Goal: Use online tool/utility: Utilize a website feature to perform a specific function

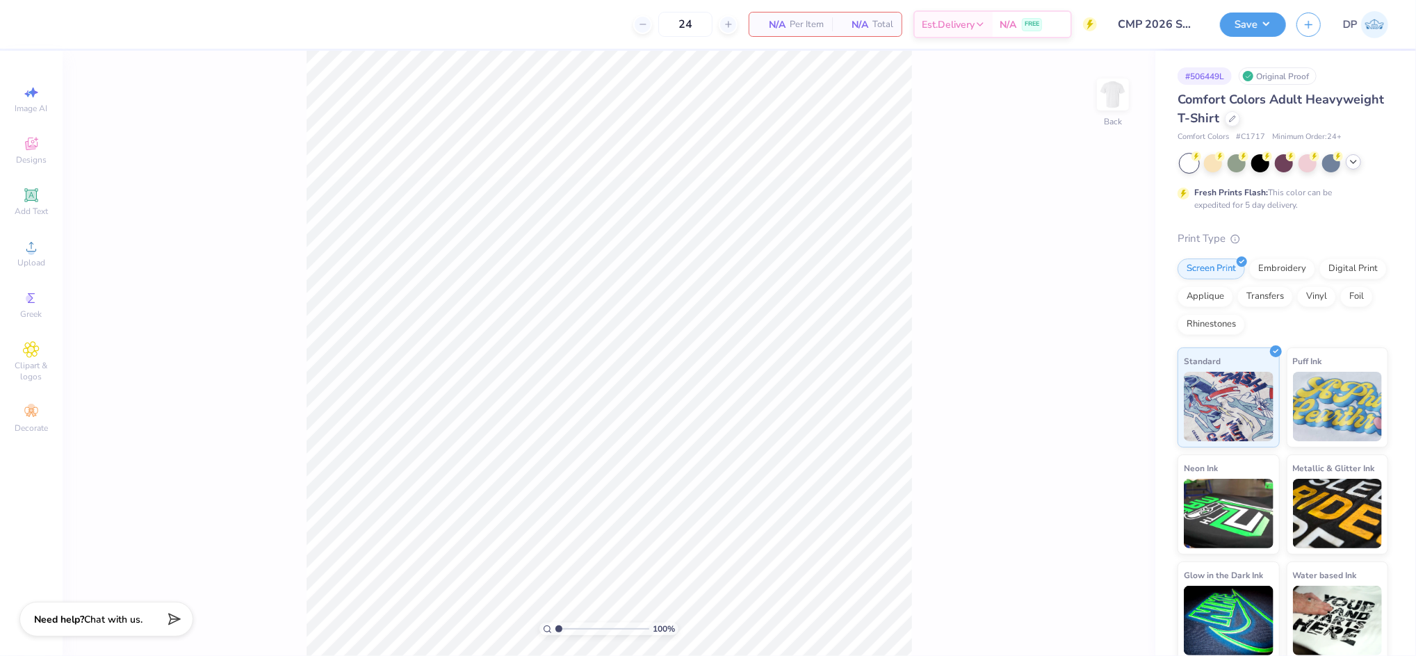
click at [1349, 162] on icon at bounding box center [1353, 161] width 11 height 11
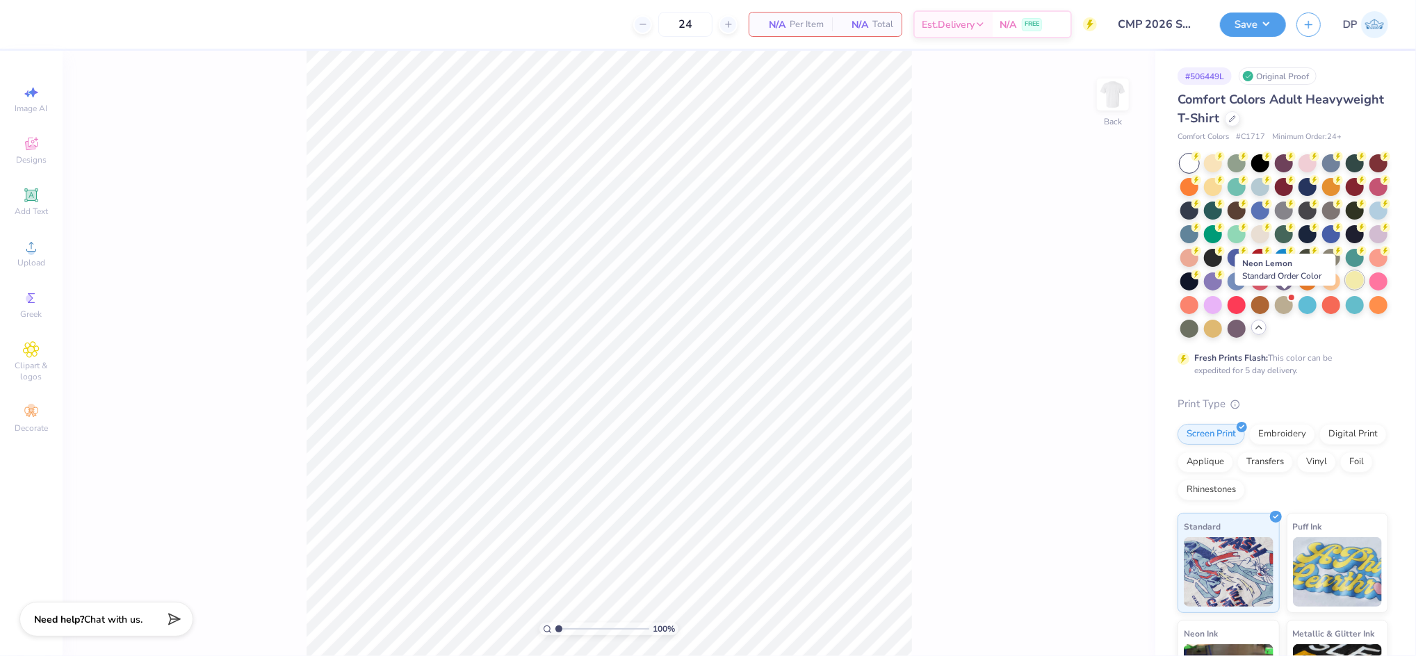
click at [1345, 289] on div at bounding box center [1354, 280] width 18 height 18
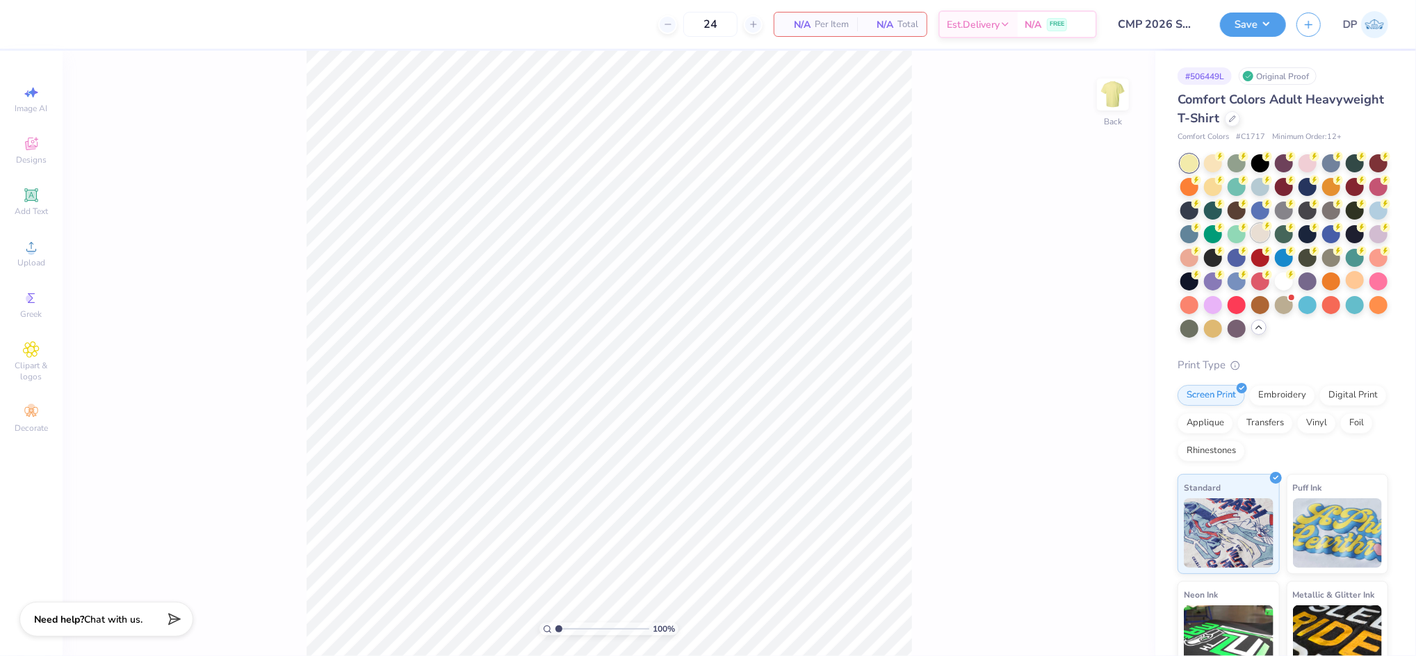
click at [1269, 237] on div at bounding box center [1260, 233] width 18 height 18
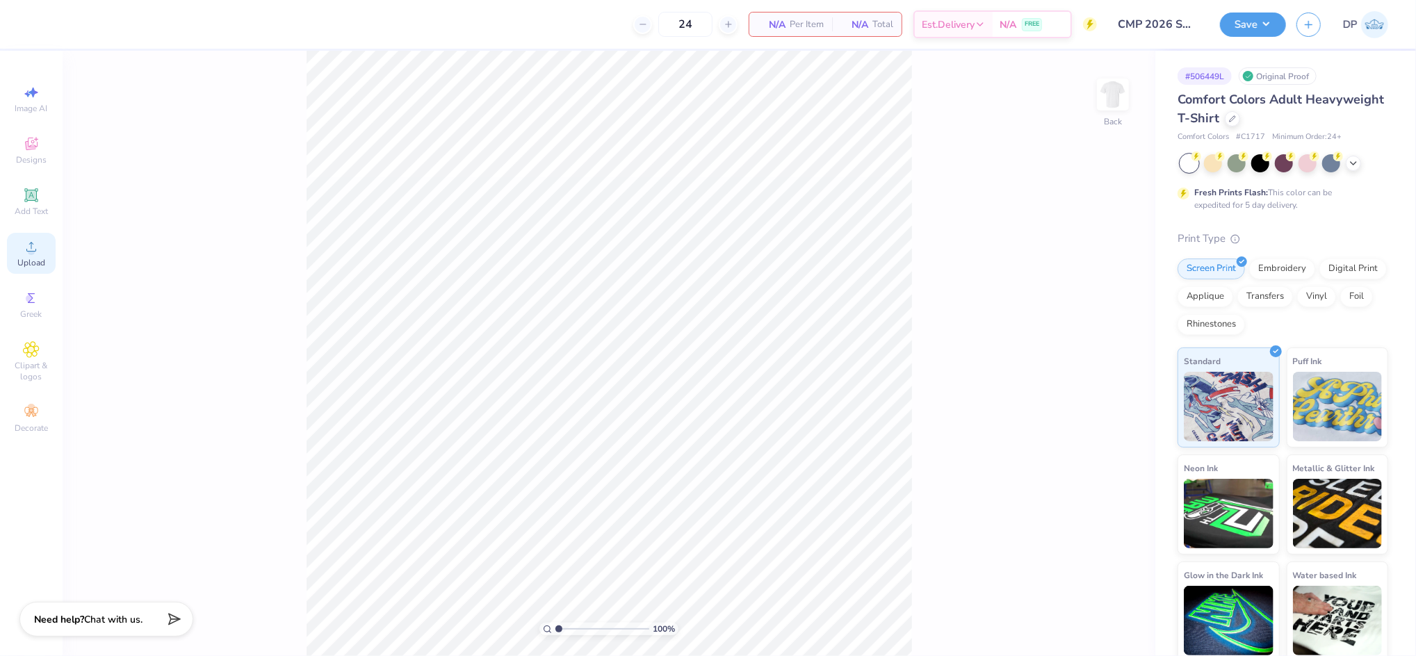
click at [29, 248] on circle at bounding box center [31, 251] width 8 height 8
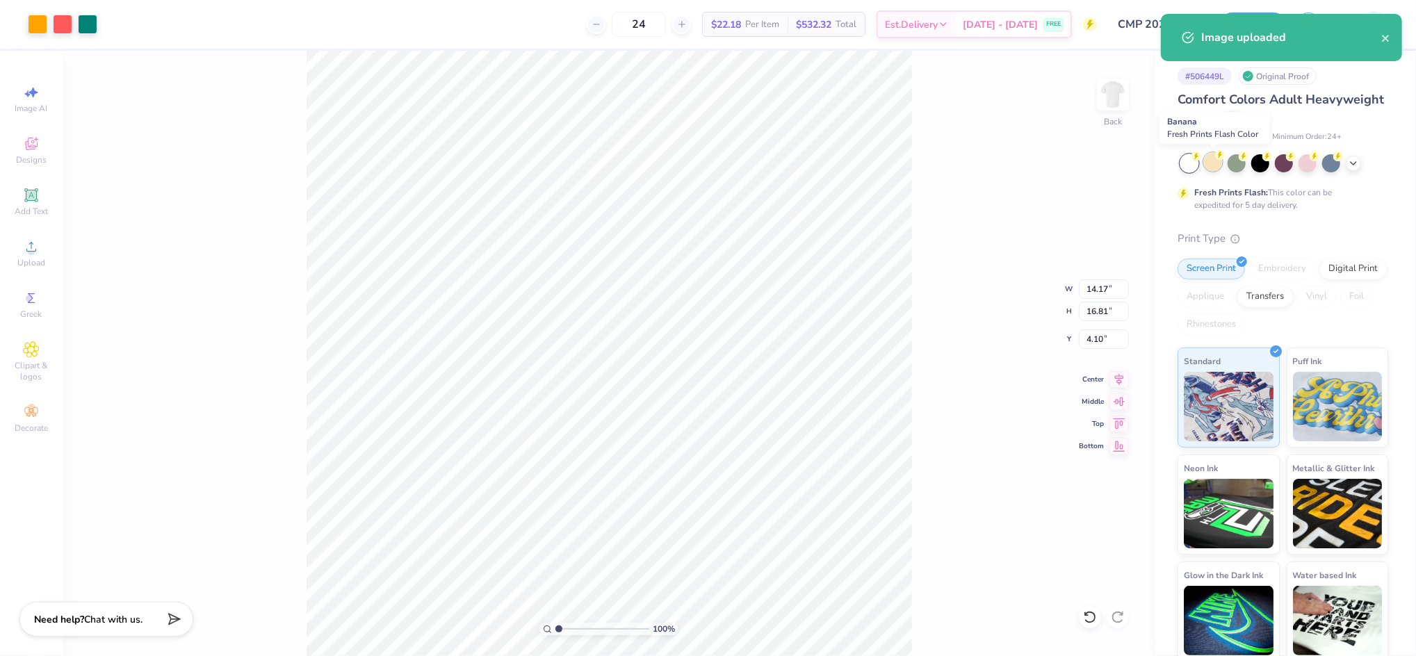
click at [1219, 165] on div at bounding box center [1213, 162] width 18 height 18
click at [1351, 163] on icon at bounding box center [1353, 161] width 11 height 11
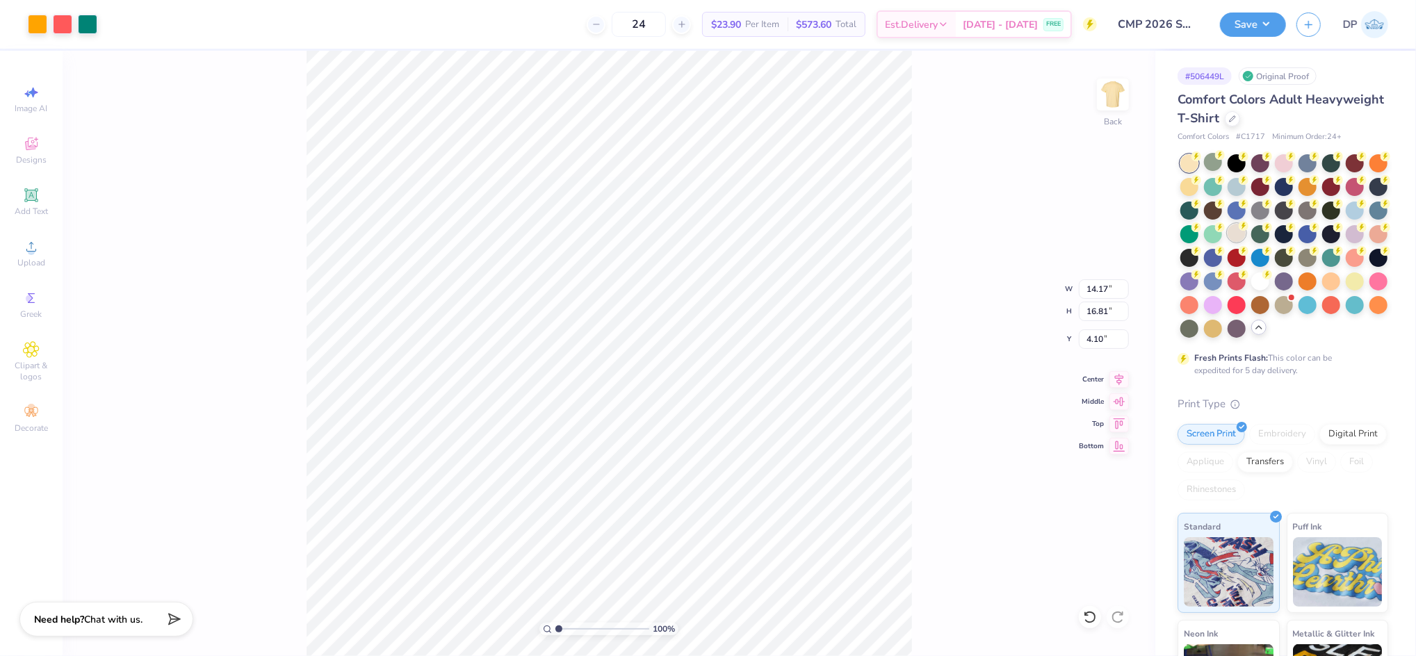
click at [1245, 238] on div at bounding box center [1236, 233] width 18 height 18
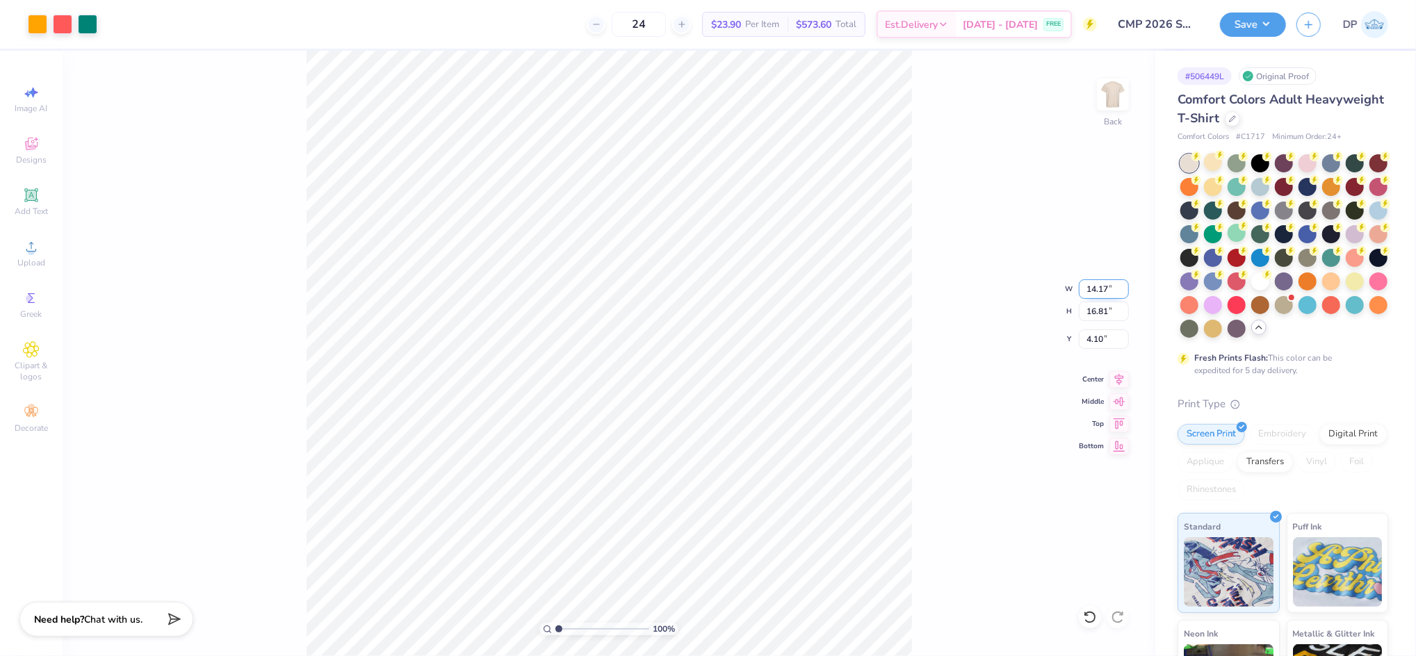
click at [1093, 284] on input "14.17" at bounding box center [1104, 288] width 50 height 19
type input "12.00"
type input "14.23"
type input "5.39"
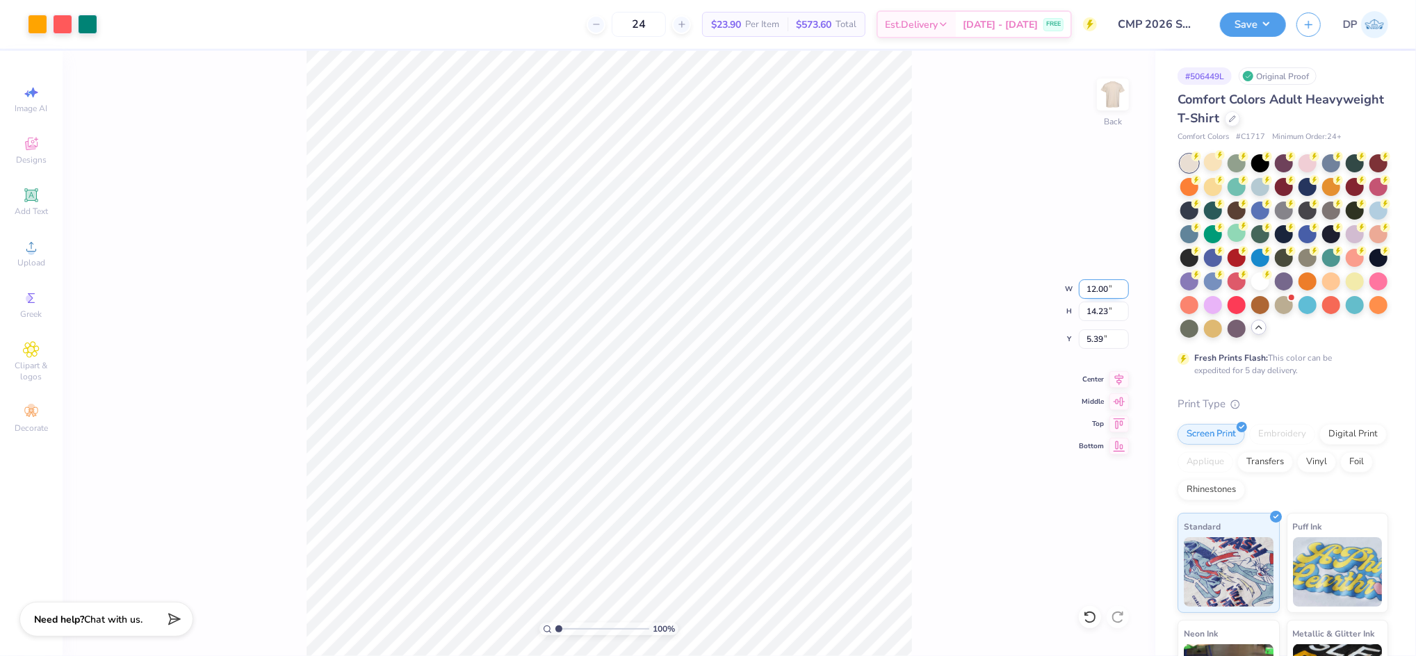
click at [1095, 287] on input "12.00" at bounding box center [1104, 288] width 50 height 19
click at [1096, 287] on input "12.00" at bounding box center [1104, 288] width 50 height 19
type input "11.00"
type input "13.04"
click at [1096, 303] on input "13.04" at bounding box center [1104, 311] width 50 height 19
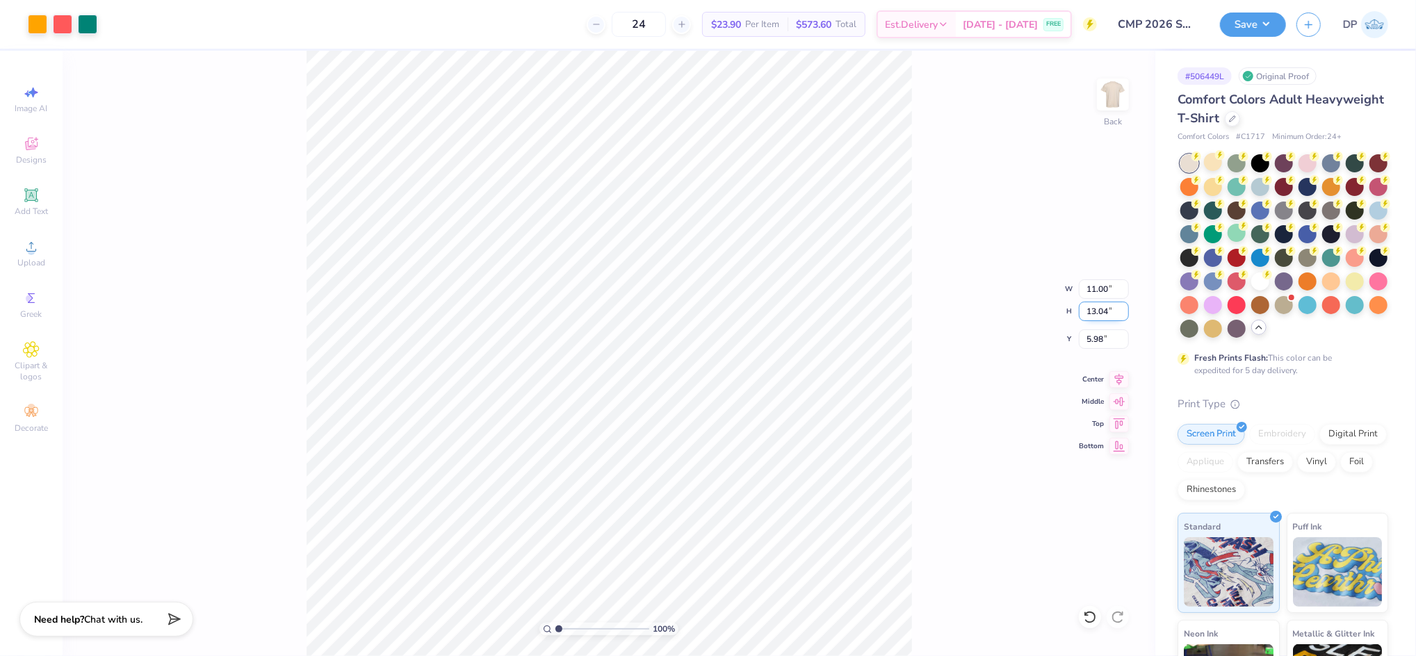
click at [1096, 303] on input "13.04" at bounding box center [1104, 311] width 50 height 19
click at [1086, 331] on input "5.98" at bounding box center [1104, 338] width 50 height 19
type input "2.00"
click at [1096, 290] on input "11.00" at bounding box center [1104, 288] width 50 height 19
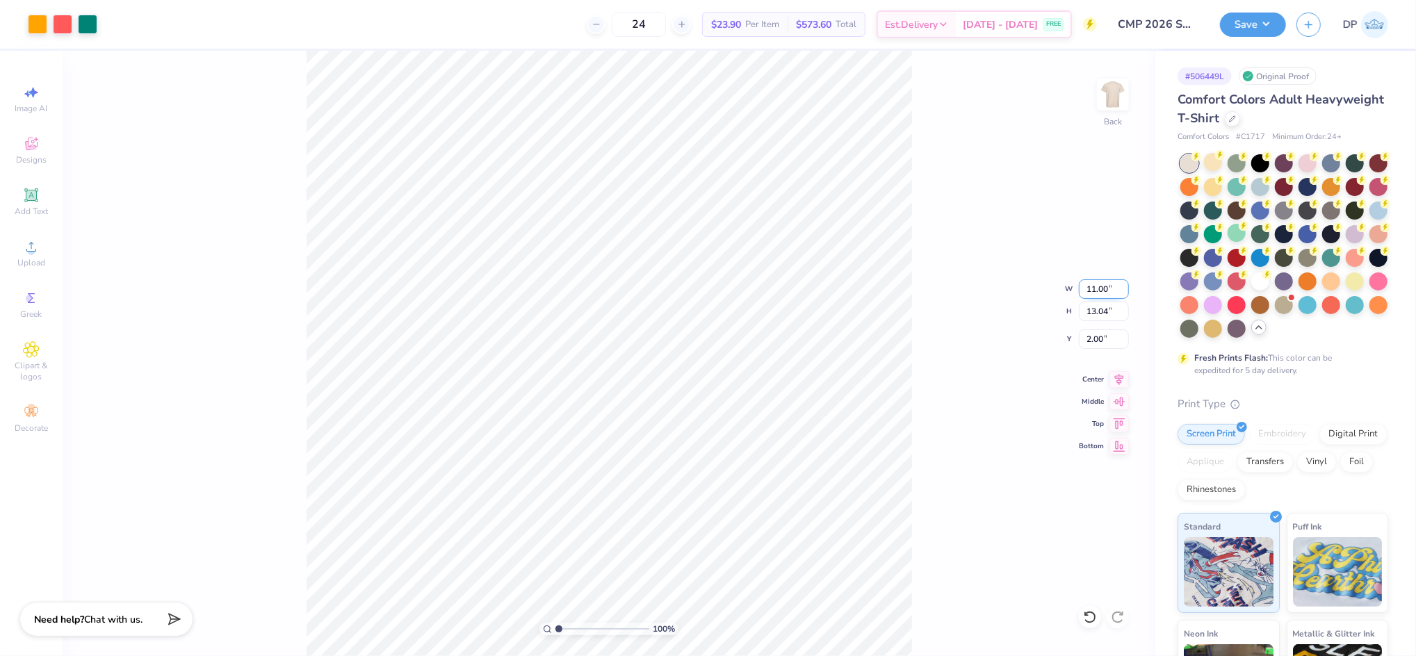
click at [1096, 290] on input "11.00" at bounding box center [1104, 288] width 50 height 19
click at [1103, 305] on input "13.04" at bounding box center [1104, 311] width 50 height 19
click at [1093, 291] on input "11.00" at bounding box center [1104, 288] width 50 height 19
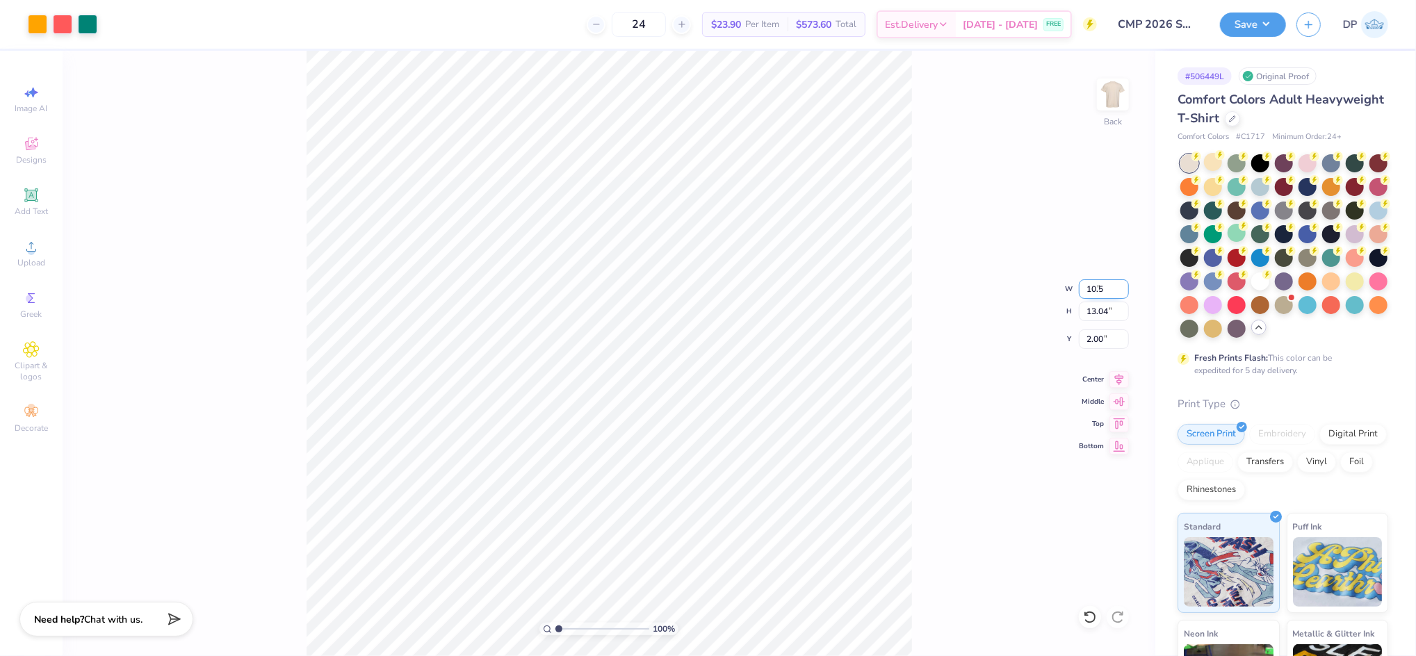
type input "10.50"
type input "12.45"
type input "2.30"
click at [1099, 340] on input "2.30" at bounding box center [1104, 338] width 50 height 19
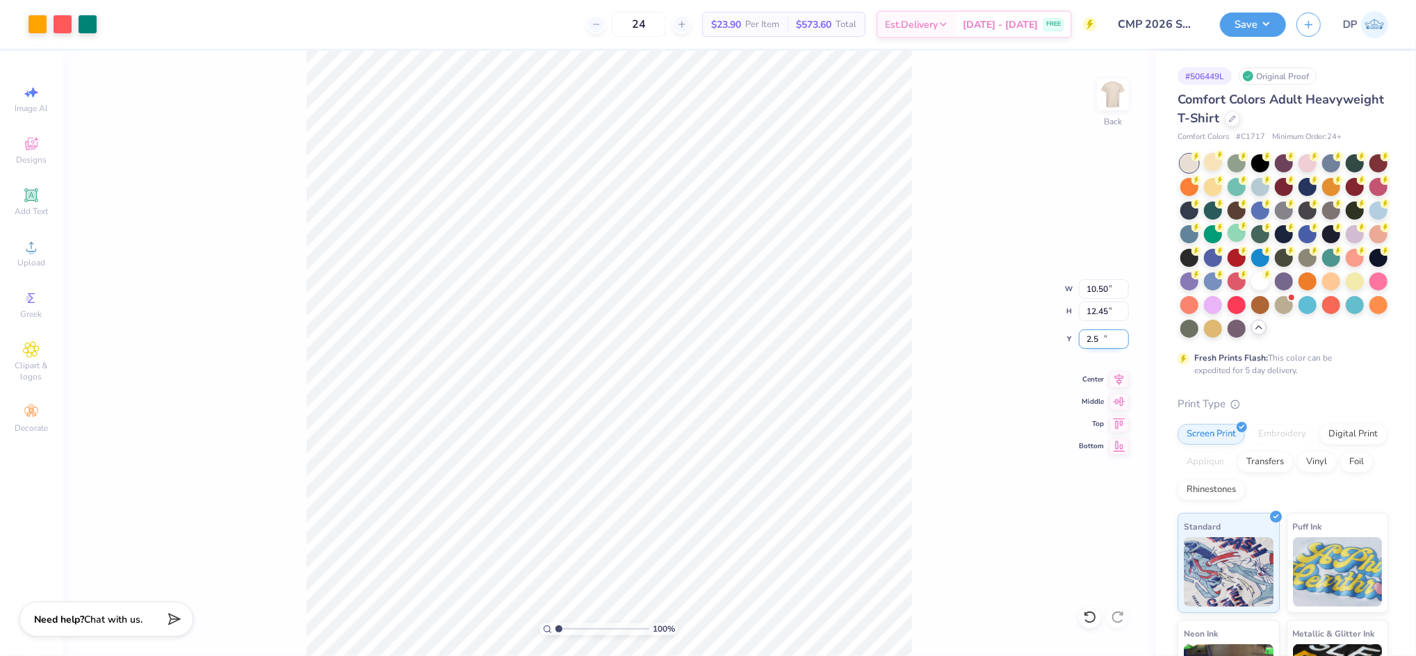
type input "2.50"
click at [940, 229] on div "100 % Back W 10.50 10.50 " H 12.45 12.45 " Y 2.50 2.50 " Center Middle Top Bott…" at bounding box center [609, 353] width 1092 height 605
click at [1275, 313] on div at bounding box center [1284, 304] width 18 height 18
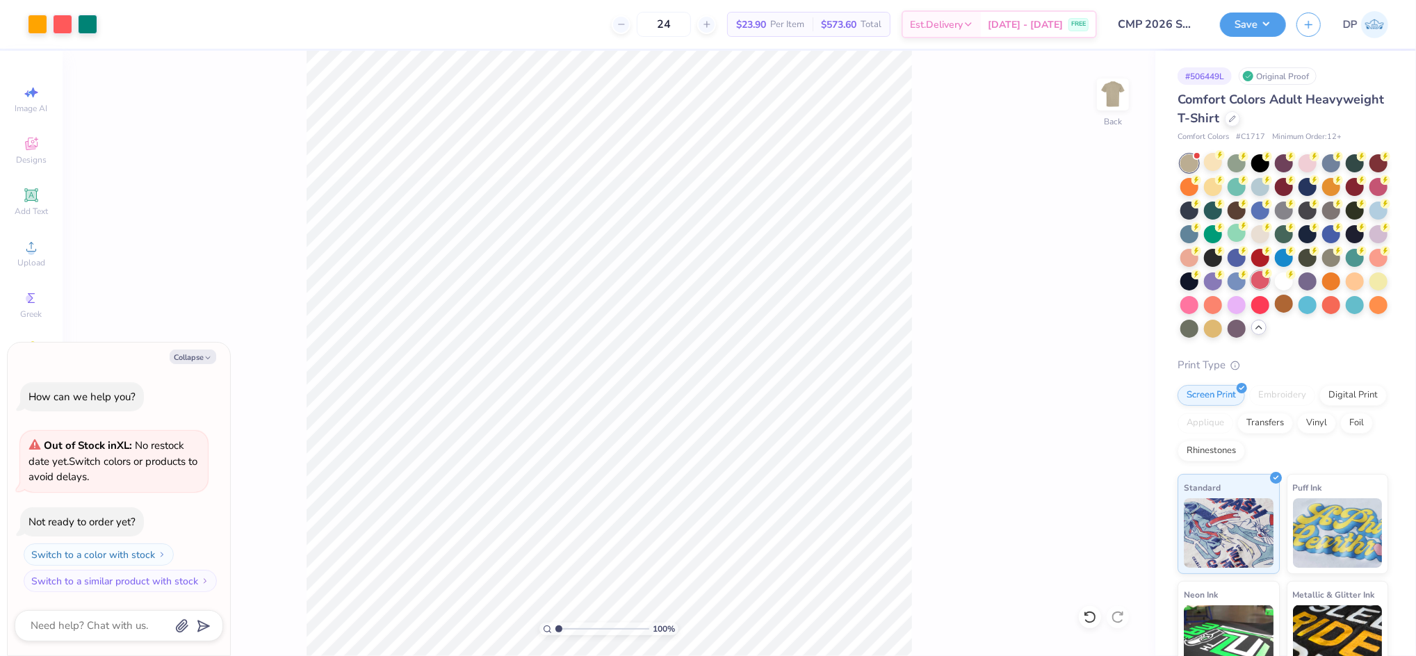
click at [1251, 289] on div at bounding box center [1260, 280] width 18 height 18
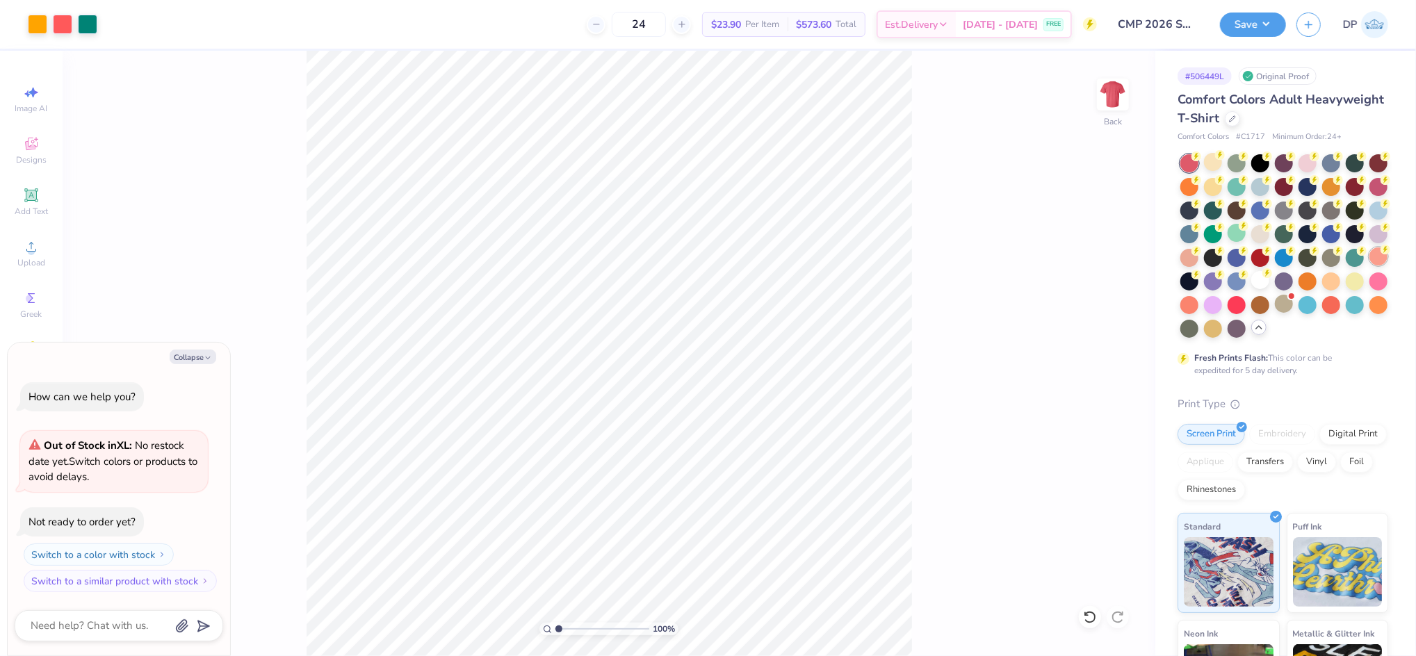
click at [1369, 265] on div at bounding box center [1378, 256] width 18 height 18
click at [1198, 261] on div at bounding box center [1189, 256] width 18 height 18
click at [1299, 168] on div at bounding box center [1307, 162] width 18 height 18
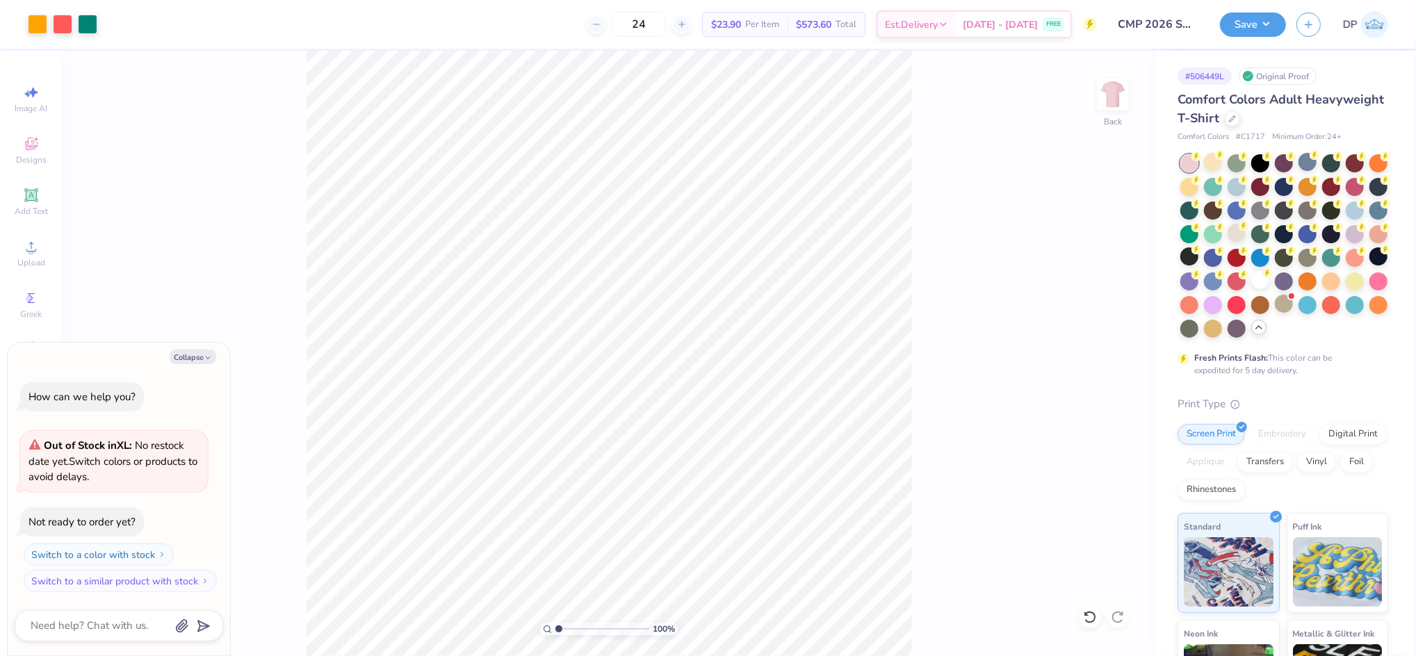
drag, startPoint x: 1254, startPoint y: 189, endPoint x: 1237, endPoint y: 220, distance: 35.8
click at [1245, 188] on div at bounding box center [1236, 187] width 18 height 18
click at [1345, 218] on div at bounding box center [1354, 209] width 18 height 18
click at [1222, 239] on div at bounding box center [1213, 233] width 18 height 18
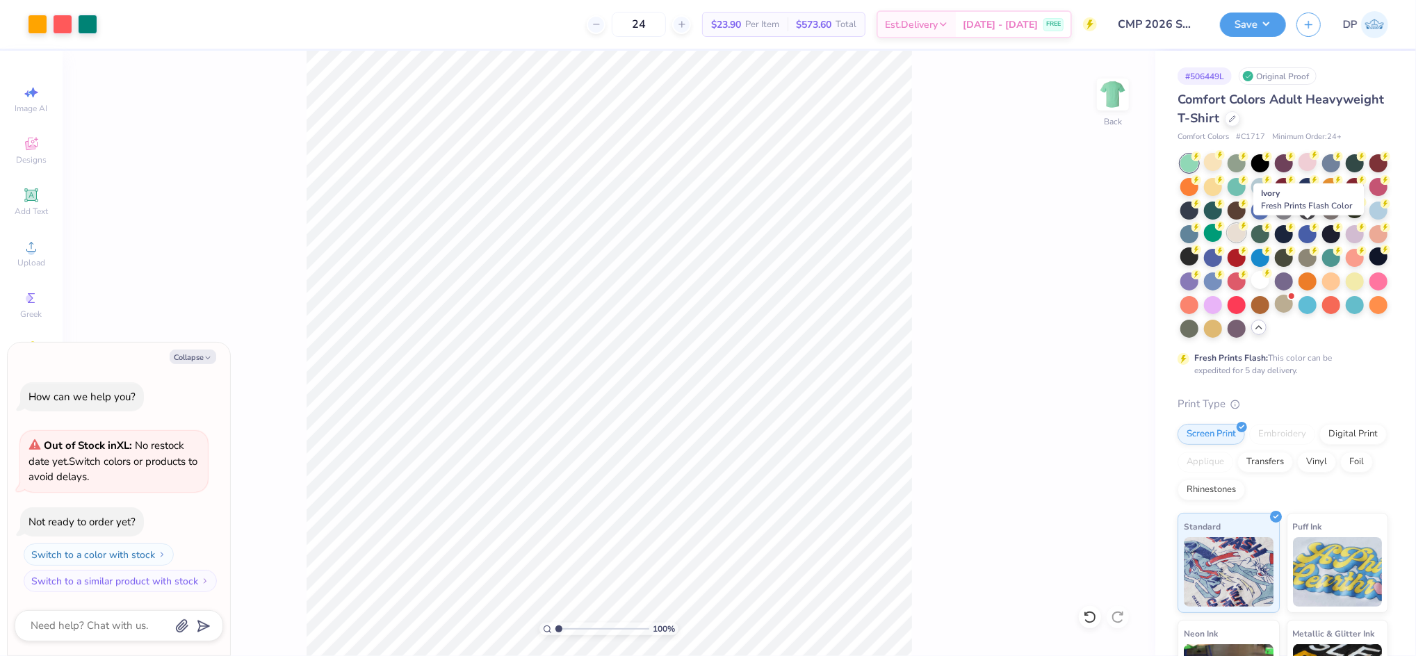
click at [1245, 238] on div at bounding box center [1236, 233] width 18 height 18
type textarea "x"
drag, startPoint x: 559, startPoint y: 624, endPoint x: 574, endPoint y: 625, distance: 15.3
click at [574, 625] on input "range" at bounding box center [602, 629] width 94 height 13
drag, startPoint x: 569, startPoint y: 630, endPoint x: 557, endPoint y: 630, distance: 12.5
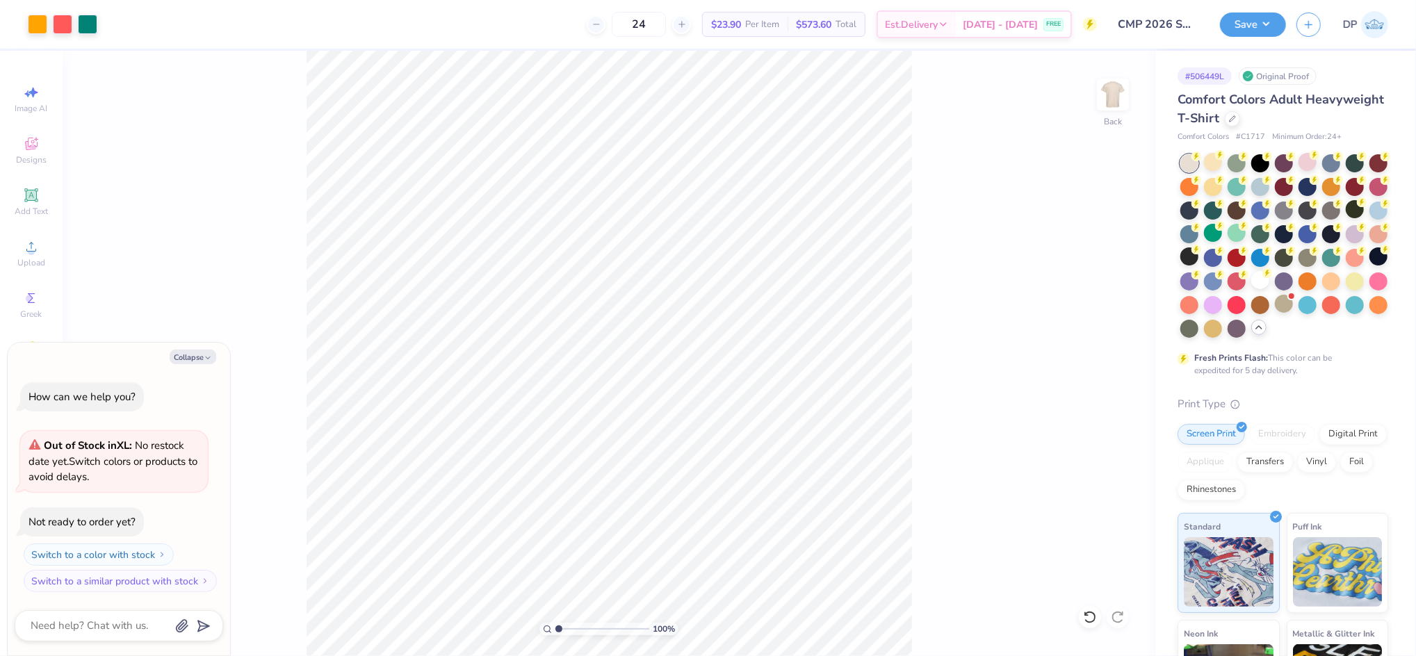
type input "1"
click at [557, 630] on input "range" at bounding box center [602, 629] width 94 height 13
type textarea "x"
click at [1097, 336] on input "2.50" at bounding box center [1104, 338] width 50 height 19
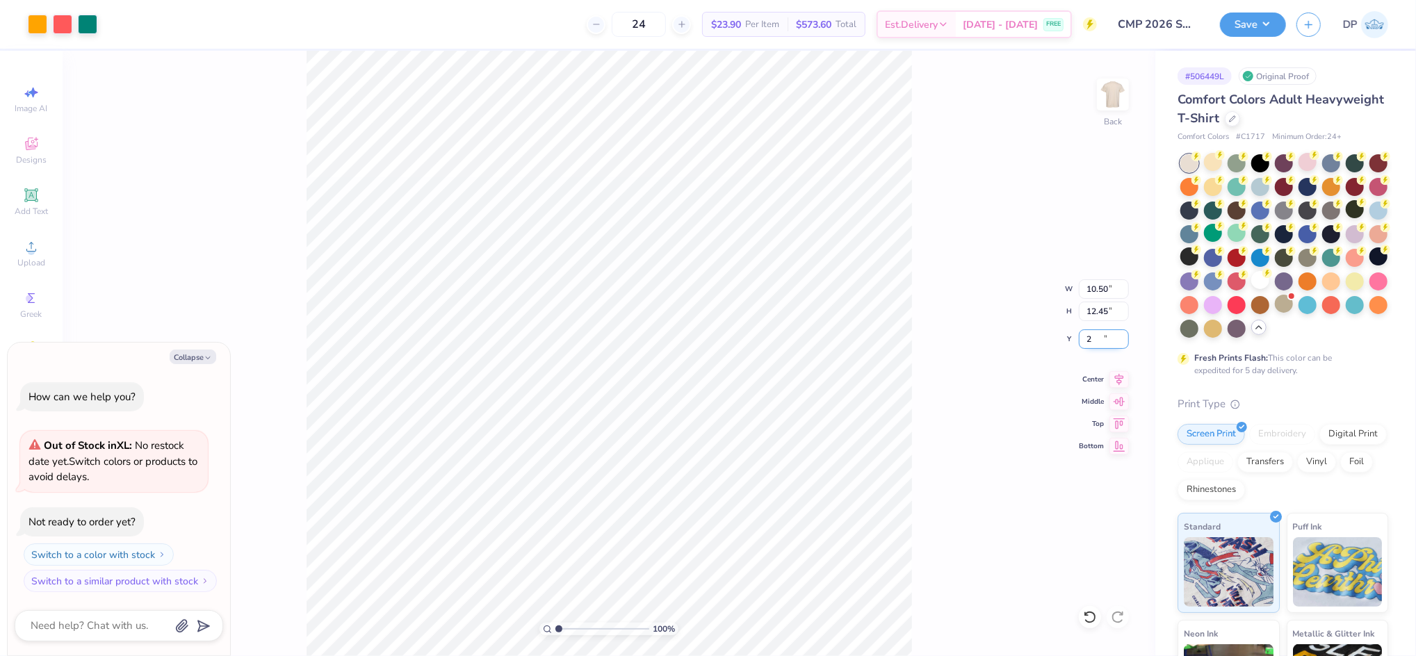
type input "2"
type textarea "x"
type input "2.00"
click at [917, 189] on div "100 % Back W 10.50 10.50 " H 12.45 12.45 " Y 2.00 2.00 " Center Middle Top Bott…" at bounding box center [609, 353] width 1092 height 605
click at [1237, 24] on button "Save" at bounding box center [1253, 22] width 66 height 24
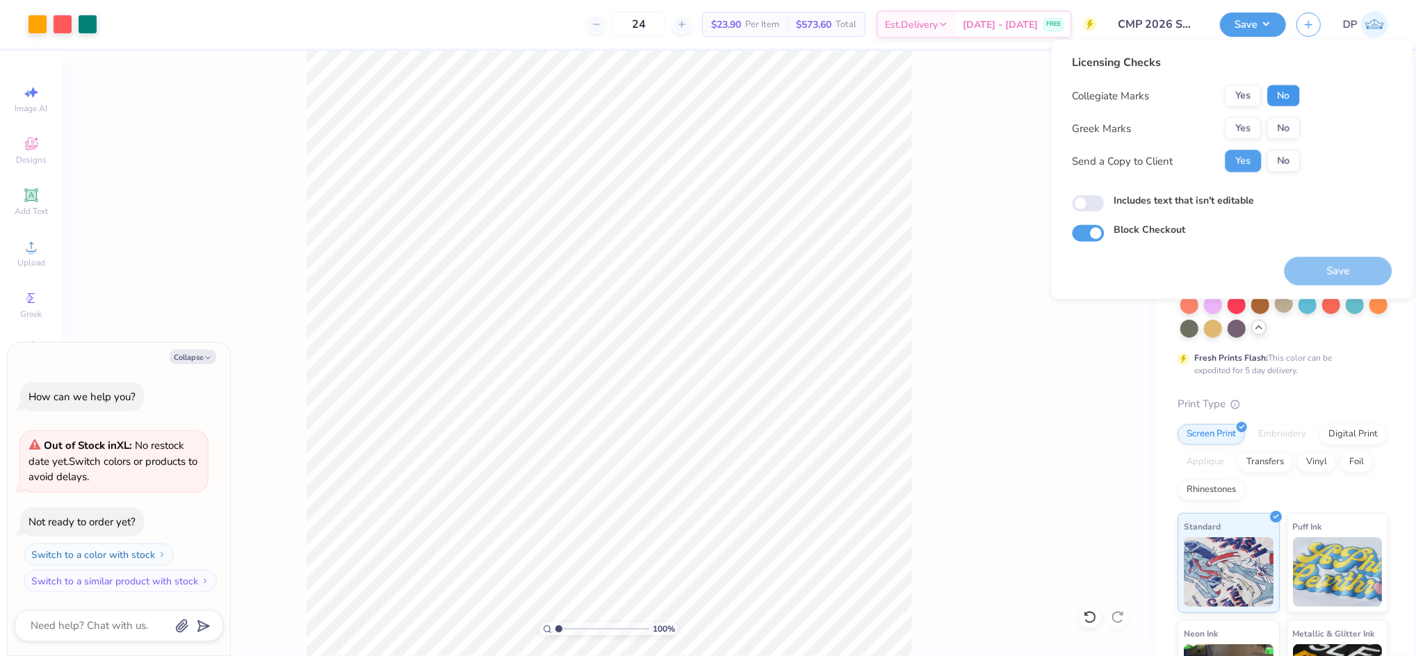
click at [1277, 98] on button "No" at bounding box center [1283, 96] width 33 height 22
click at [1286, 127] on button "No" at bounding box center [1283, 128] width 33 height 22
type textarea "x"
click at [1235, 195] on label "Includes text that isn't editable" at bounding box center [1184, 200] width 140 height 15
click at [1104, 195] on input "Includes text that isn't editable" at bounding box center [1088, 203] width 32 height 17
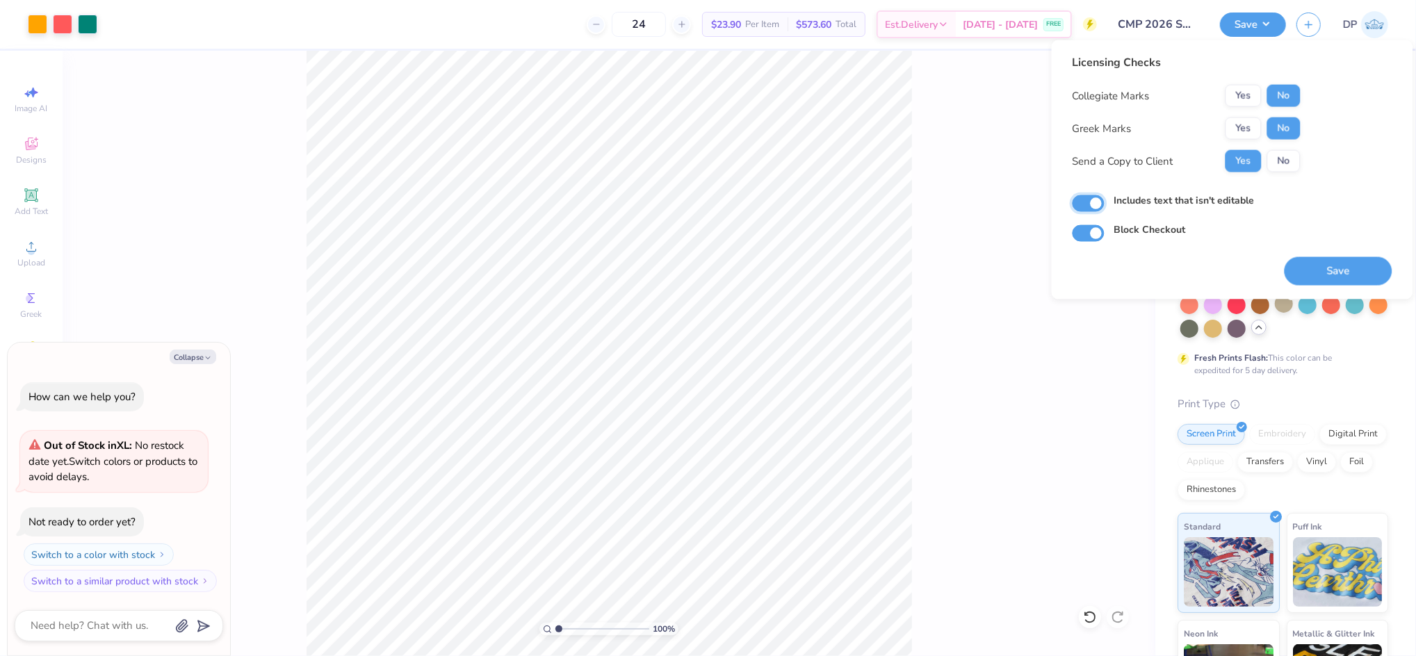
checkbox input "true"
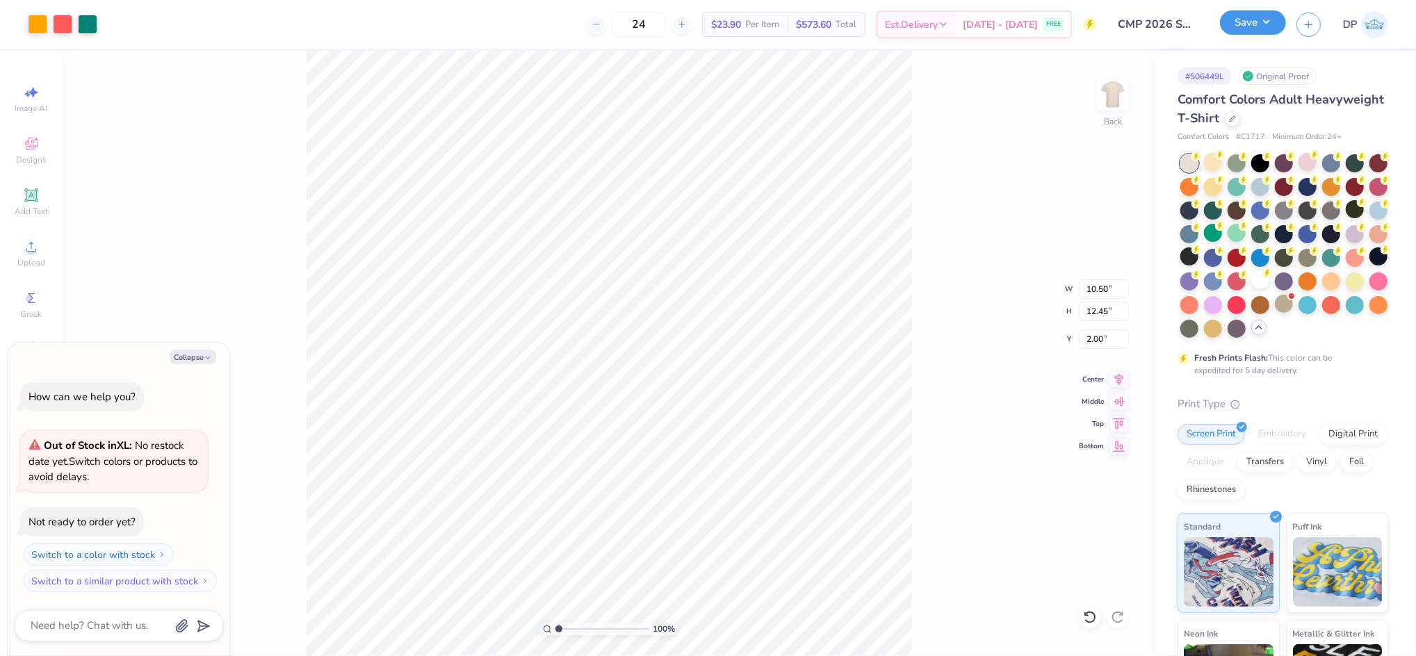
click at [1270, 13] on button "Save" at bounding box center [1253, 22] width 66 height 24
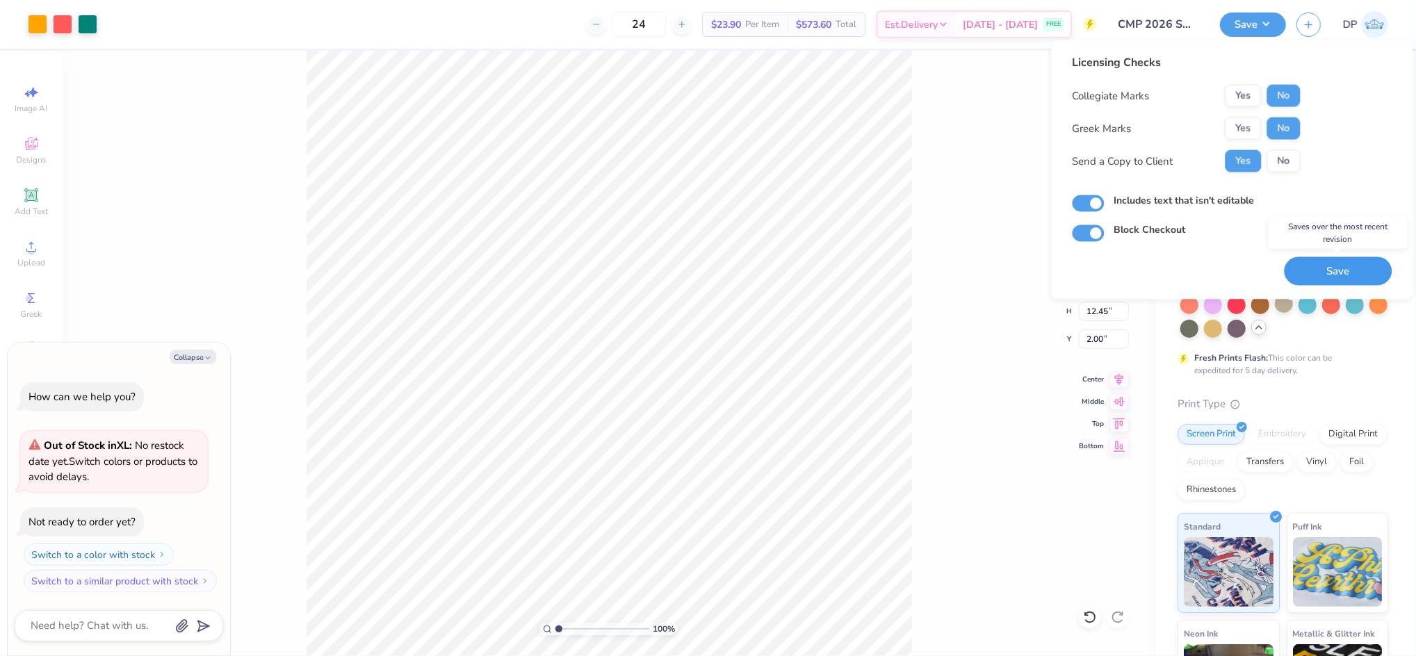
click at [1327, 279] on button "Save" at bounding box center [1338, 271] width 108 height 28
type textarea "x"
